Goal: Find contact information: Find contact information

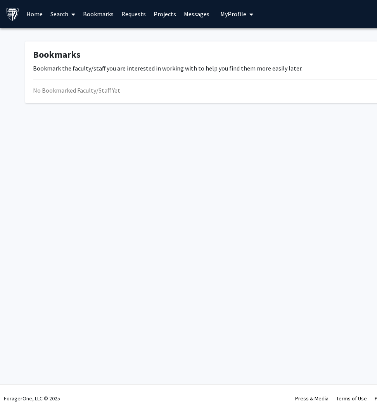
click at [76, 16] on link "Search" at bounding box center [63, 13] width 33 height 27
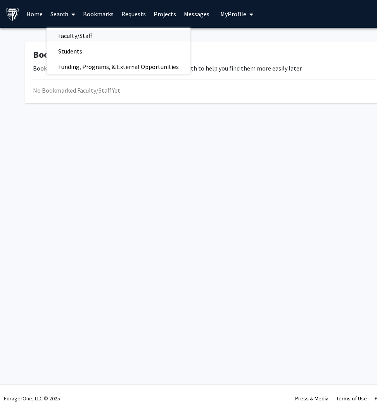
click at [74, 35] on span "Faculty/Staff" at bounding box center [75, 36] width 57 height 16
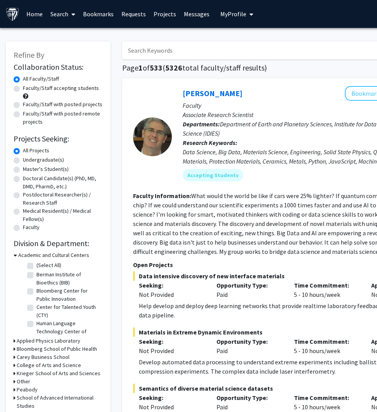
click at [150, 57] on input "Search Keywords" at bounding box center [274, 50] width 304 height 18
type input "[PERSON_NAME]"
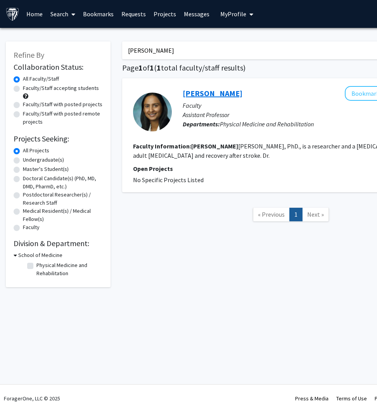
click at [219, 88] on link "[PERSON_NAME]" at bounding box center [213, 93] width 60 height 10
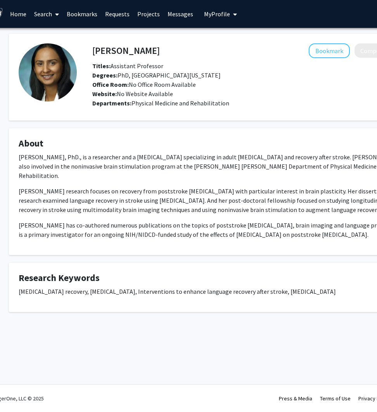
scroll to position [0, 15]
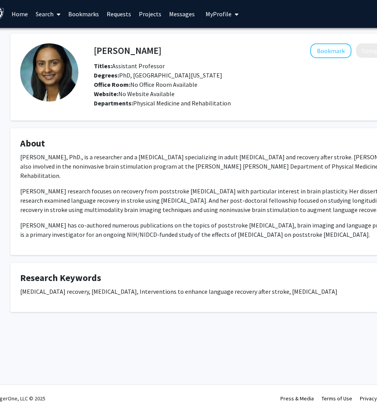
click at [113, 88] on div "Office Room: No Office Room Available" at bounding box center [254, 84] width 333 height 9
